Goal: Information Seeking & Learning: Learn about a topic

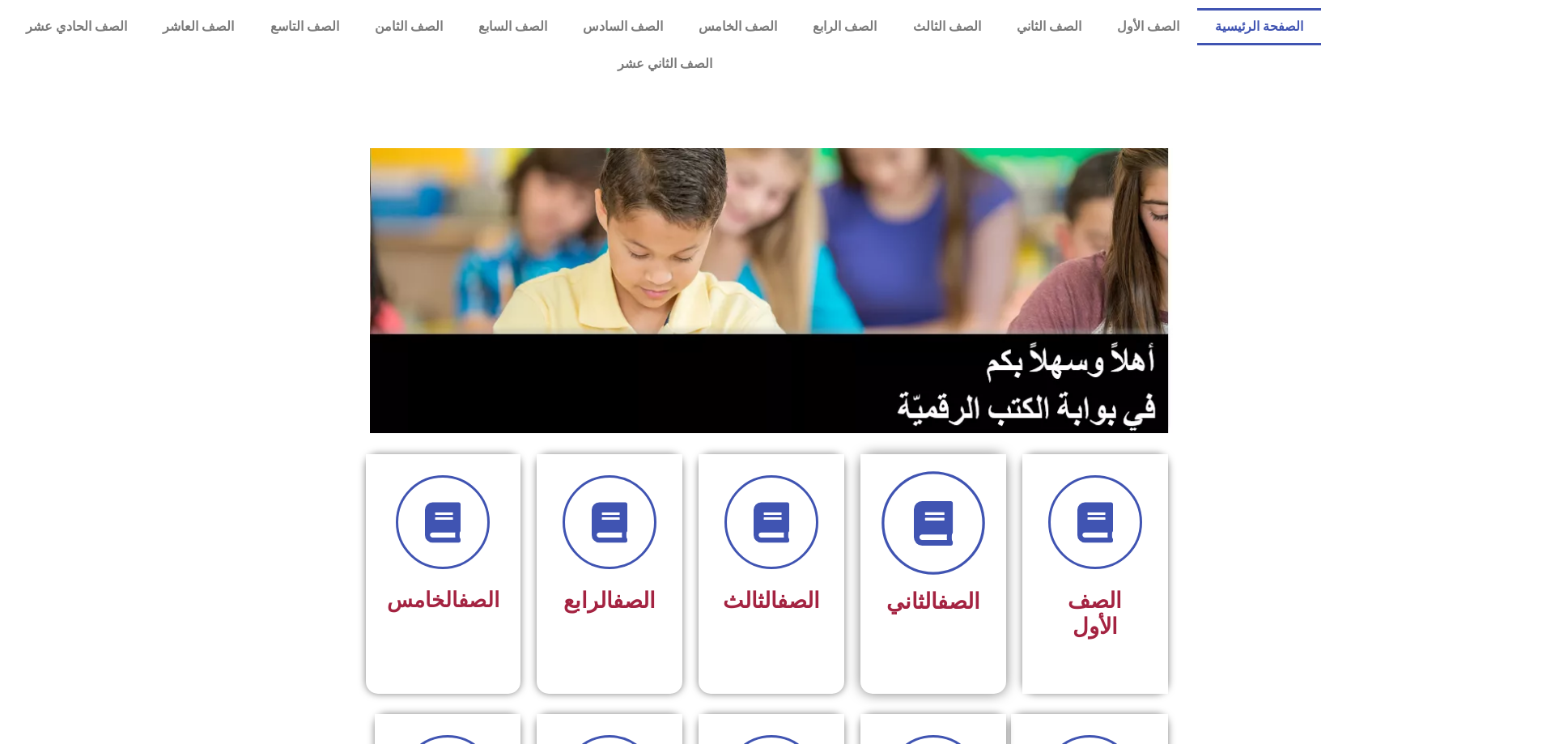
click at [656, 501] on icon at bounding box center [933, 523] width 45 height 45
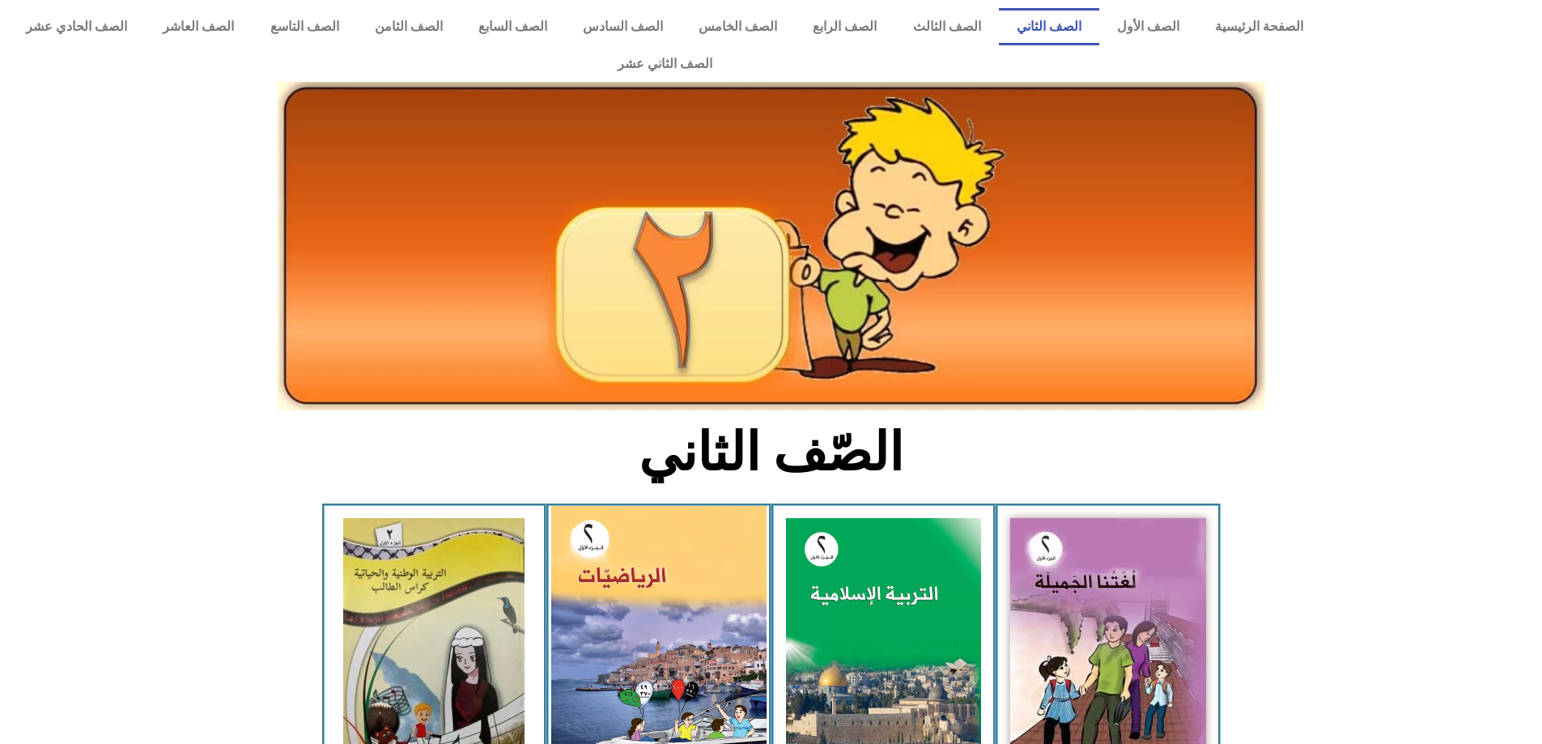
click at [680, 572] on img at bounding box center [658, 639] width 215 height 266
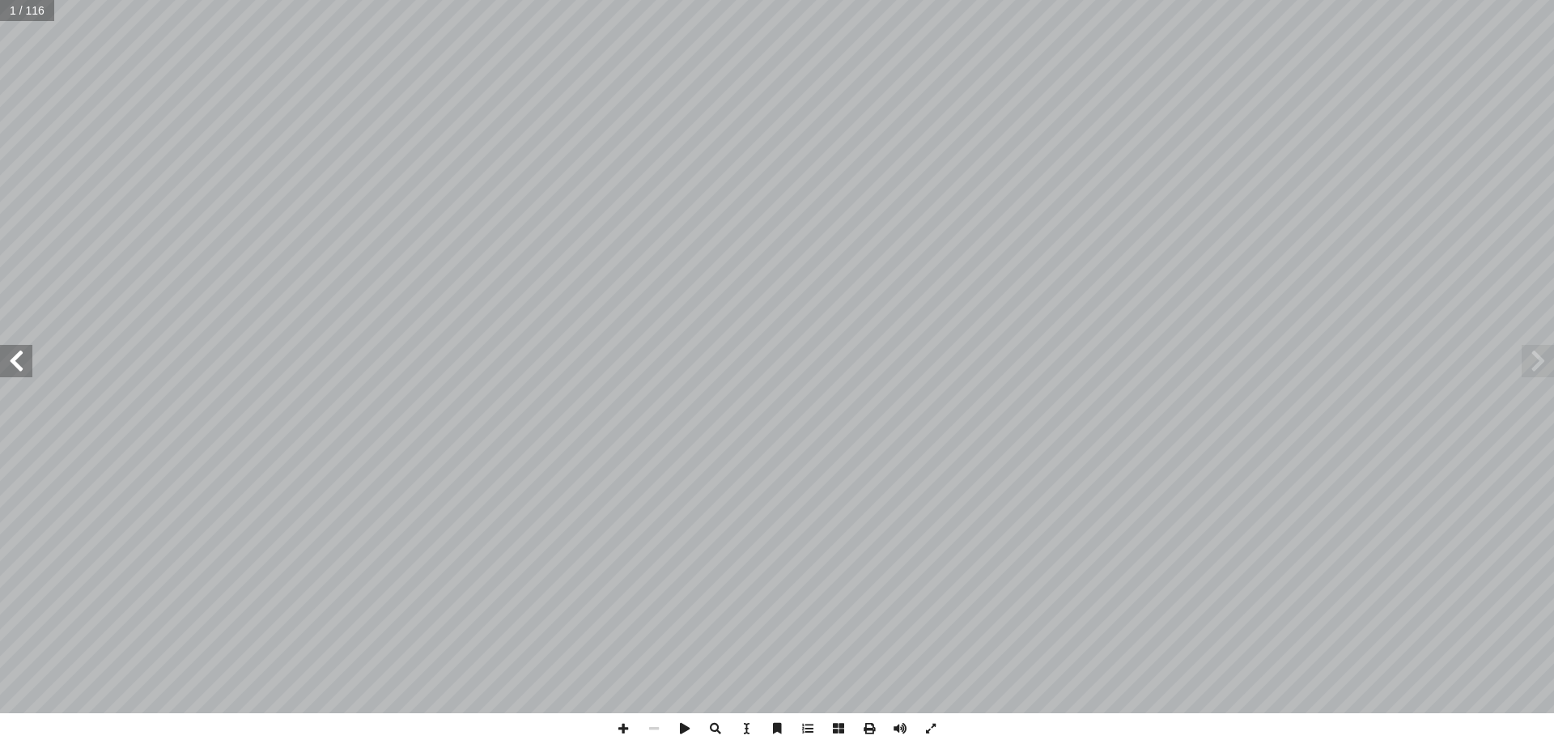
click at [19, 366] on span at bounding box center [16, 361] width 32 height 32
click at [19, 365] on span at bounding box center [16, 361] width 32 height 32
click at [14, 355] on span at bounding box center [16, 361] width 32 height 32
click at [17, 355] on span at bounding box center [16, 361] width 32 height 32
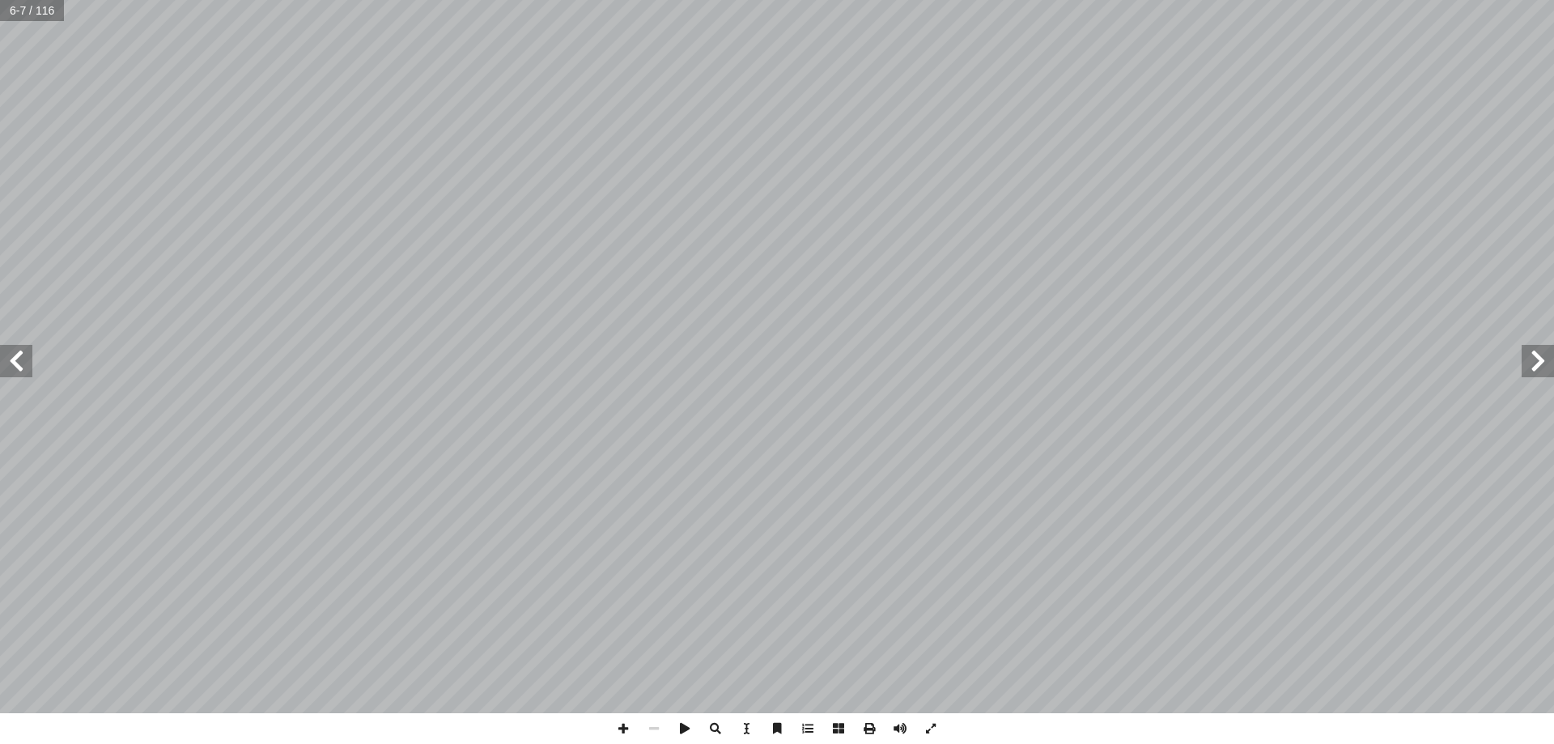
click at [17, 355] on span at bounding box center [16, 361] width 32 height 32
click at [18, 355] on span at bounding box center [16, 361] width 32 height 32
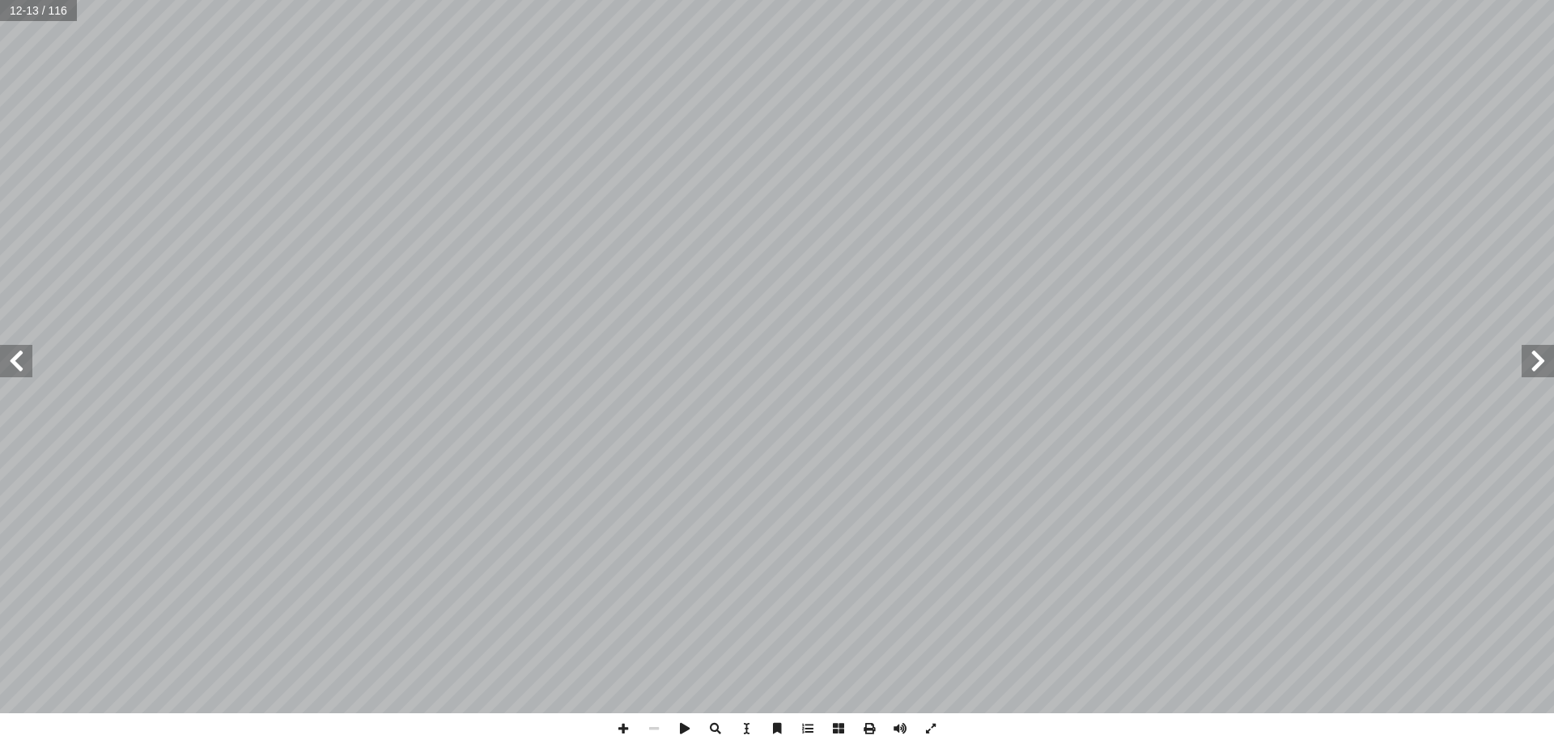
click at [19, 354] on span at bounding box center [16, 361] width 32 height 32
click at [19, 352] on span at bounding box center [16, 361] width 32 height 32
click at [21, 350] on span at bounding box center [16, 361] width 32 height 32
click at [23, 348] on span at bounding box center [16, 361] width 32 height 32
click at [21, 347] on span at bounding box center [16, 361] width 32 height 32
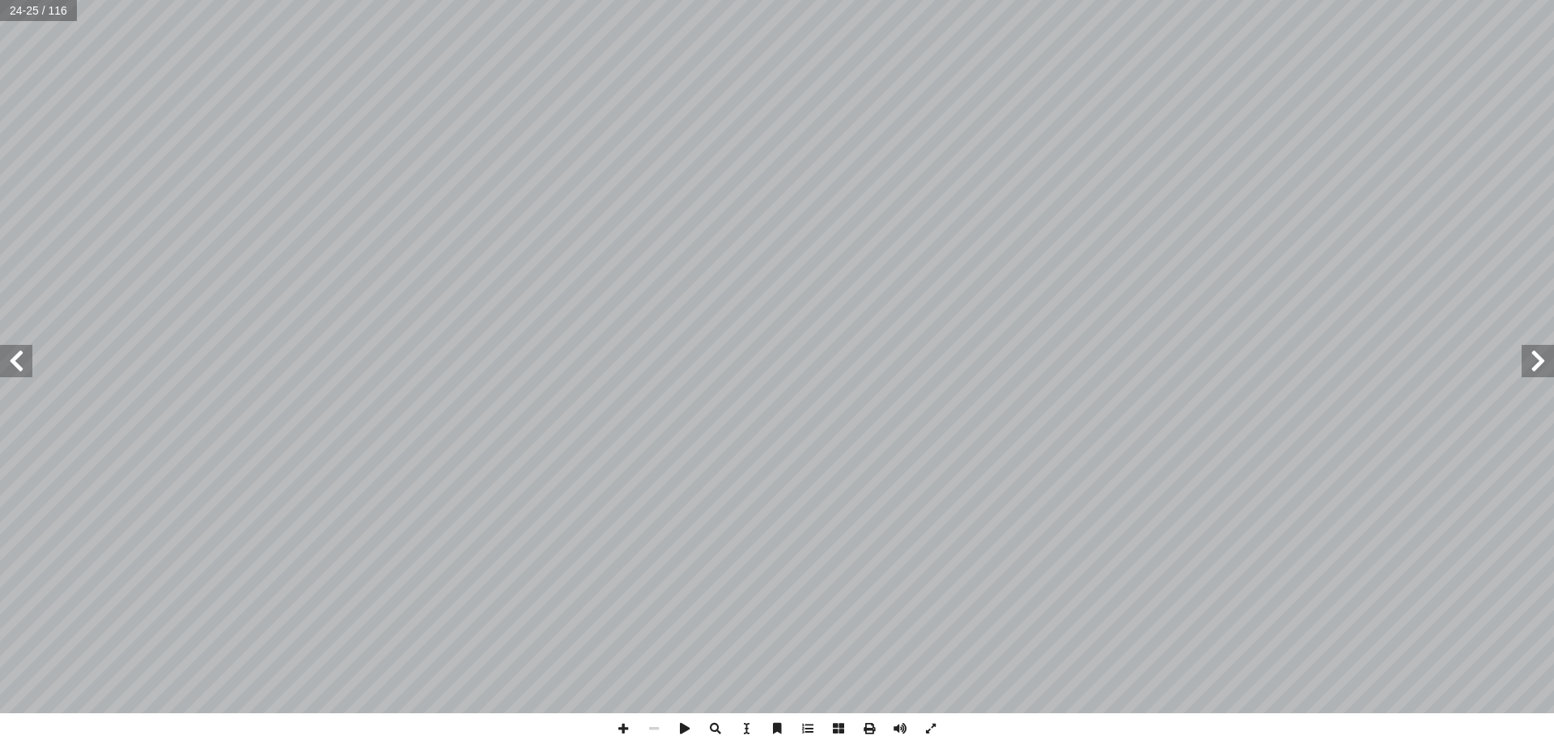
click at [21, 347] on span at bounding box center [16, 361] width 32 height 32
click at [22, 348] on span at bounding box center [16, 361] width 32 height 32
click at [622, 731] on span at bounding box center [623, 728] width 31 height 31
